Goal: Information Seeking & Learning: Learn about a topic

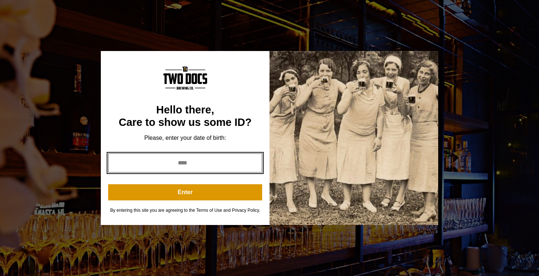
click at [222, 164] on input "year" at bounding box center [185, 162] width 154 height 19
type input "****"
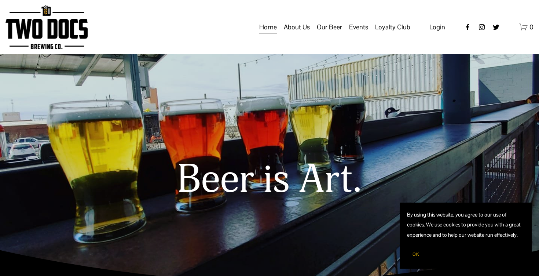
click at [341, 33] on span "Our Beer" at bounding box center [329, 27] width 25 height 12
click at [329, 33] on span "Our Beer" at bounding box center [329, 27] width 25 height 12
click at [0, 0] on span "Taproom Menu" at bounding box center [0, 0] width 0 height 0
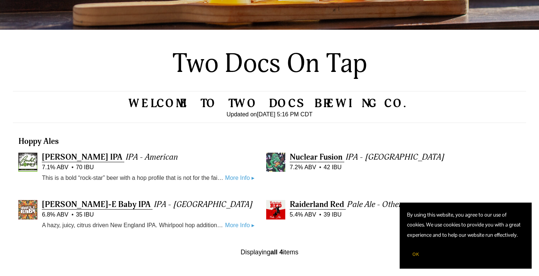
scroll to position [155, 0]
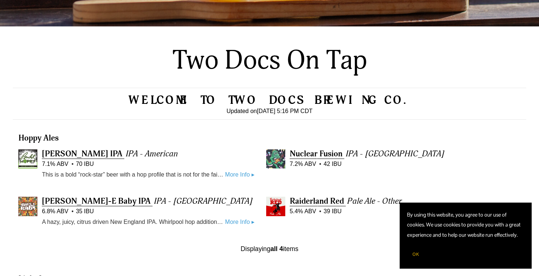
click at [419, 254] on button "OK" at bounding box center [416, 254] width 18 height 14
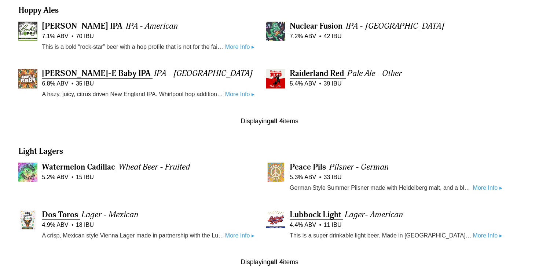
scroll to position [285, 0]
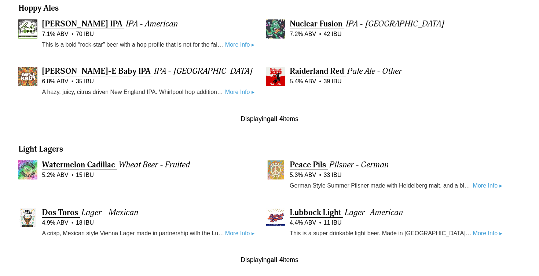
click at [244, 229] on link "More Info ▸" at bounding box center [239, 233] width 29 height 10
click at [481, 185] on link "More Info ▸" at bounding box center [487, 186] width 29 height 10
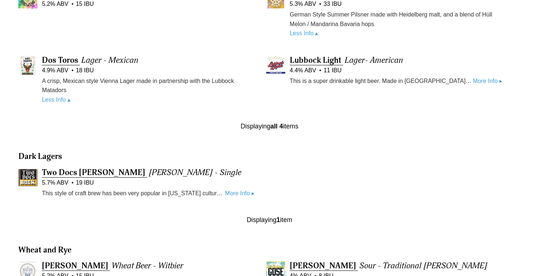
scroll to position [478, 0]
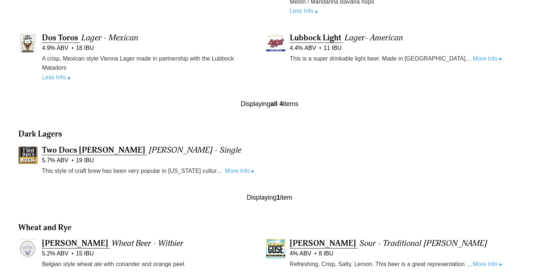
click at [232, 167] on link "More Info ▸" at bounding box center [239, 171] width 29 height 10
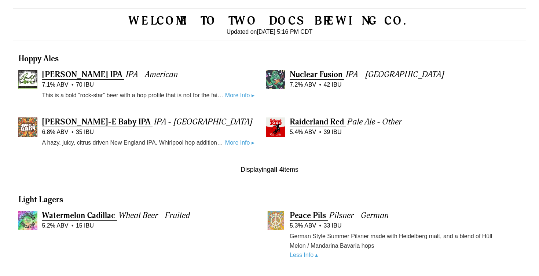
scroll to position [233, 0]
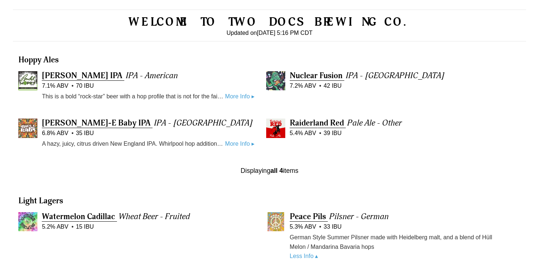
click at [240, 141] on link "More Info ▸" at bounding box center [239, 144] width 29 height 10
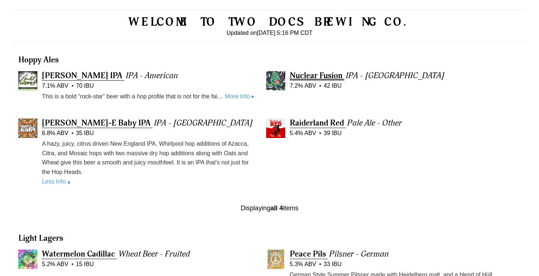
click at [325, 73] on span "Nuclear Fusion" at bounding box center [316, 75] width 53 height 10
click at [235, 95] on link "More Info ▸" at bounding box center [239, 97] width 29 height 10
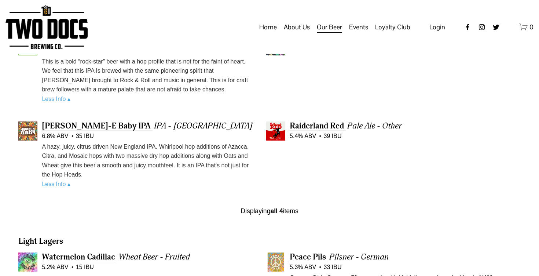
scroll to position [213, 0]
